Goal: Task Accomplishment & Management: Use online tool/utility

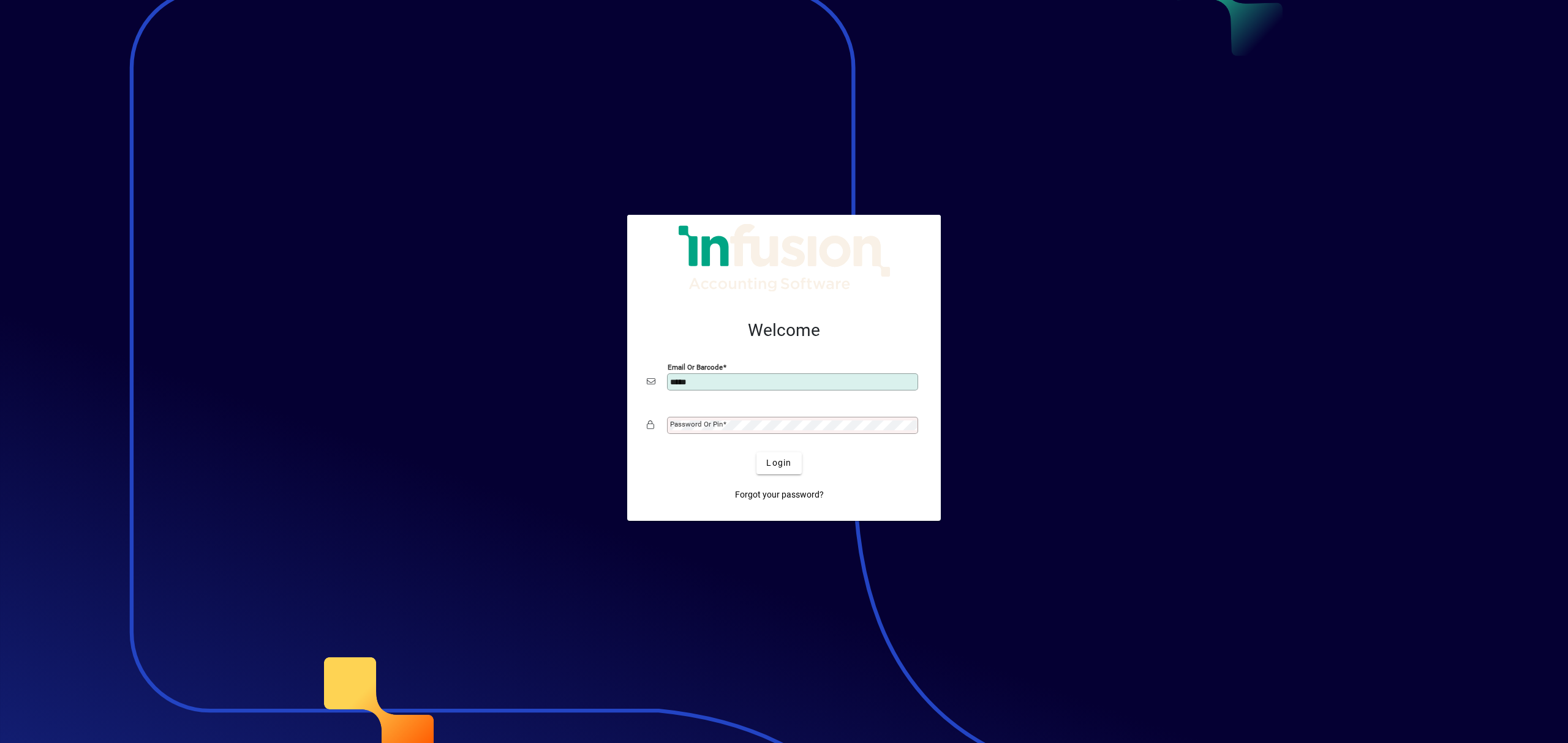
type input "**********"
click at [757, 453] on button "Login" at bounding box center [779, 464] width 45 height 22
